Goal: Navigation & Orientation: Go to known website

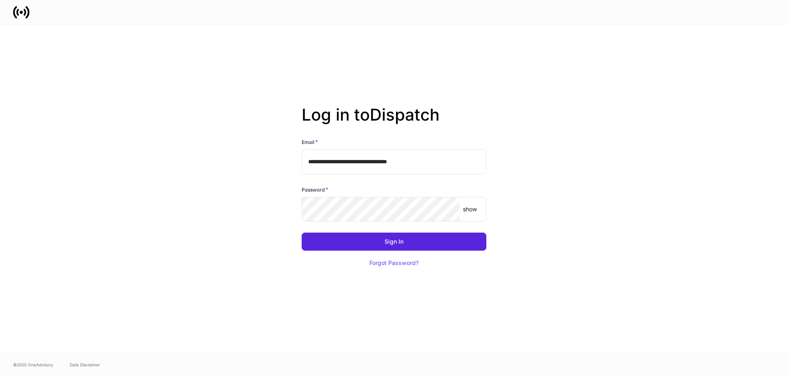
click at [358, 162] on input "**********" at bounding box center [394, 161] width 185 height 25
type input "**********"
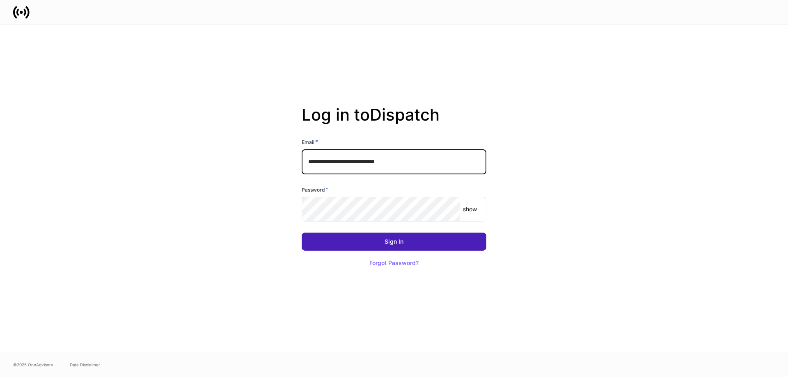
click at [381, 243] on button "Sign In" at bounding box center [394, 242] width 185 height 18
